Goal: Task Accomplishment & Management: Complete application form

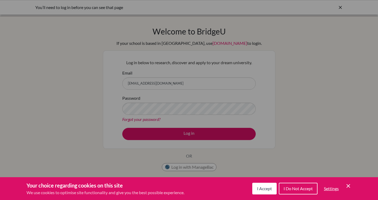
click button "Cookie Control Close Icon" at bounding box center [348, 186] width 6 height 6
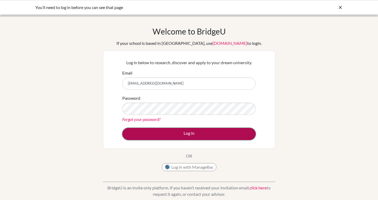
click at [180, 132] on button "Log in" at bounding box center [188, 134] width 133 height 12
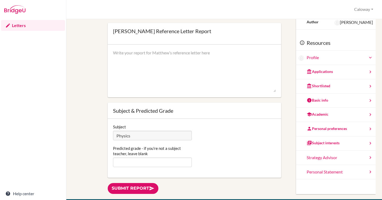
scroll to position [30, 0]
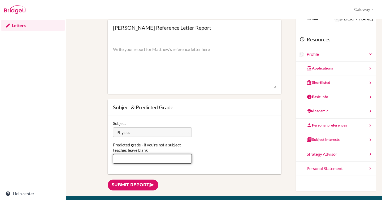
click at [144, 158] on input "Predicted grade - if you're not a subject teacher, leave blank" at bounding box center [152, 159] width 79 height 10
type input "7"
click at [157, 53] on textarea at bounding box center [194, 67] width 163 height 42
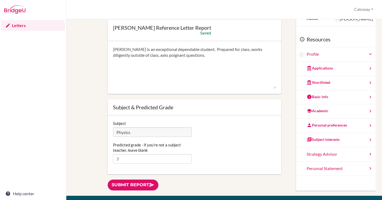
click at [196, 62] on textarea "Matthew is an exceptional dependable student. Prepared for class, works diligen…" at bounding box center [194, 67] width 163 height 42
click at [160, 55] on textarea "Matthew is an exceptional dependable student. Prepared for class, works diligen…" at bounding box center [194, 67] width 163 height 42
click at [264, 61] on textarea "Matthew is an exceptionally dependable student. Prepared for class, works dilig…" at bounding box center [194, 67] width 163 height 42
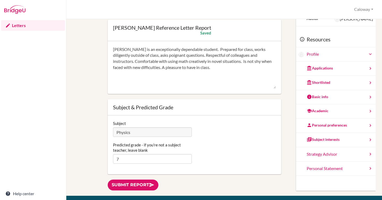
scroll to position [18, 0]
type textarea "Matthew is an exceptionally dependable student. Prepared for class, works dilig…"
click at [144, 183] on link "Submit report" at bounding box center [133, 184] width 51 height 11
